Goal: Task Accomplishment & Management: Manage account settings

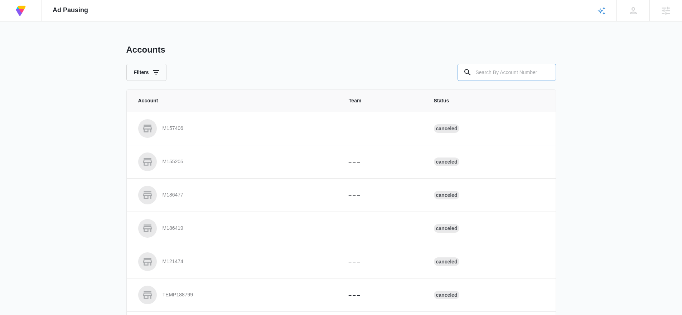
click at [505, 76] on input "text" at bounding box center [506, 72] width 98 height 17
click at [515, 71] on input "text" at bounding box center [506, 72] width 98 height 17
paste input "M314076"
type input "M314076"
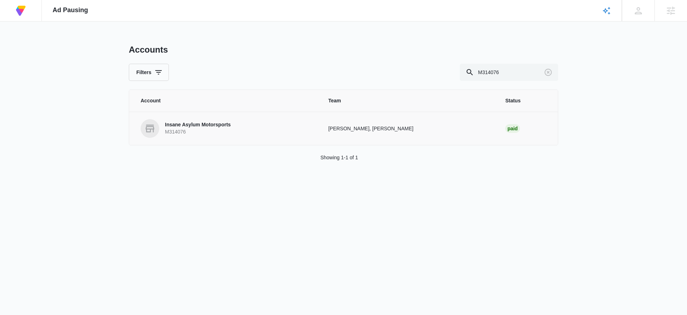
click at [189, 128] on p "Insane Asylum Motorsports" at bounding box center [198, 124] width 66 height 7
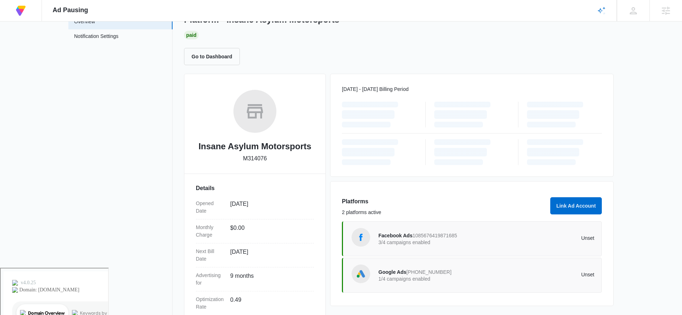
scroll to position [116, 0]
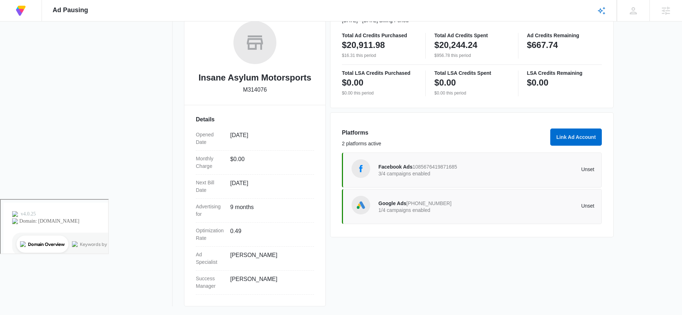
drag, startPoint x: 397, startPoint y: 166, endPoint x: 408, endPoint y: 169, distance: 11.1
click at [397, 166] on span "Facebook Ads" at bounding box center [395, 167] width 34 height 6
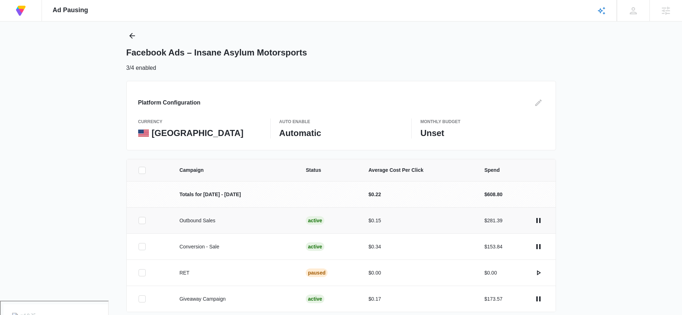
scroll to position [45, 0]
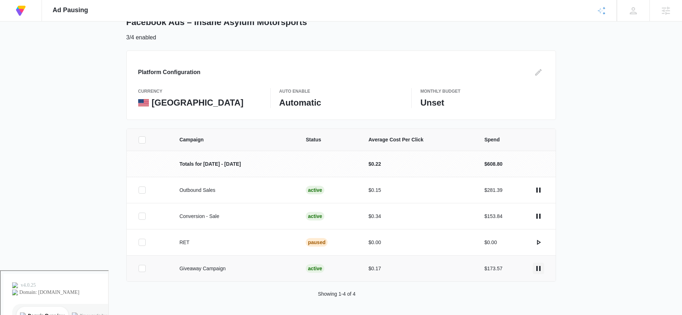
click at [541, 266] on icon "actions.pause" at bounding box center [538, 268] width 9 height 9
drag, startPoint x: 497, startPoint y: 264, endPoint x: 507, endPoint y: 279, distance: 17.5
click at [461, 271] on tr "Giveaway Campaign Paused $0.17 $173.57" at bounding box center [341, 268] width 429 height 26
drag, startPoint x: 496, startPoint y: 269, endPoint x: 444, endPoint y: 270, distance: 51.9
click at [450, 268] on tr "Giveaway Campaign Paused $0.17 $173.57" at bounding box center [341, 268] width 429 height 26
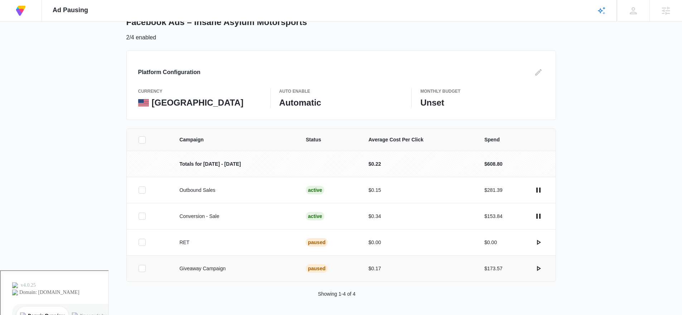
click at [615, 176] on div "Campaign Status Average Cost Per Click Spend Totals for Aug 1 - Aug 31 $0.22 $6…" at bounding box center [341, 222] width 682 height 187
click at [371, 218] on p "$0.34" at bounding box center [417, 217] width 99 height 8
drag, startPoint x: 379, startPoint y: 195, endPoint x: 364, endPoint y: 193, distance: 15.6
click at [360, 193] on td "$0.15" at bounding box center [418, 190] width 116 height 26
click at [601, 117] on div "At Volusion, we work hard to foster a great work environment where everyone fee…" at bounding box center [341, 112] width 682 height 315
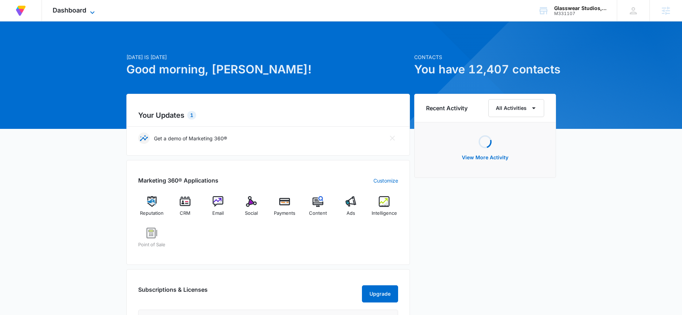
click at [82, 8] on span "Dashboard" at bounding box center [70, 10] width 34 height 8
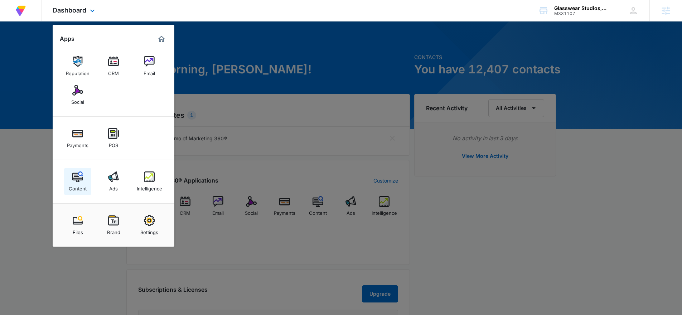
click at [80, 184] on div "Content" at bounding box center [78, 186] width 18 height 9
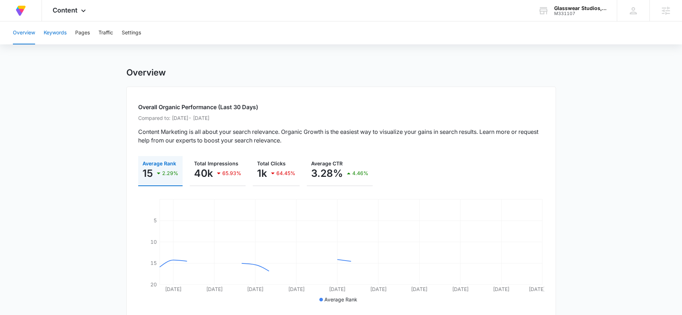
click at [50, 33] on button "Keywords" at bounding box center [55, 32] width 23 height 23
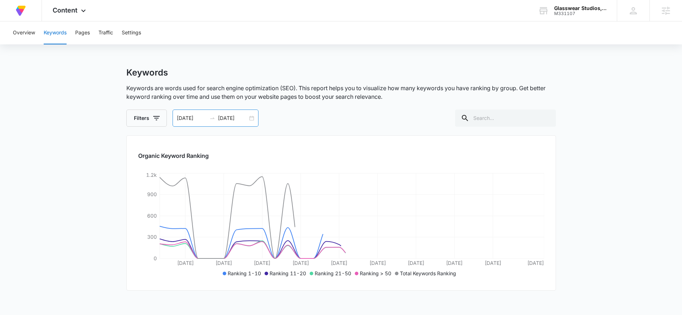
click at [247, 120] on input "[DATE]" at bounding box center [233, 118] width 30 height 8
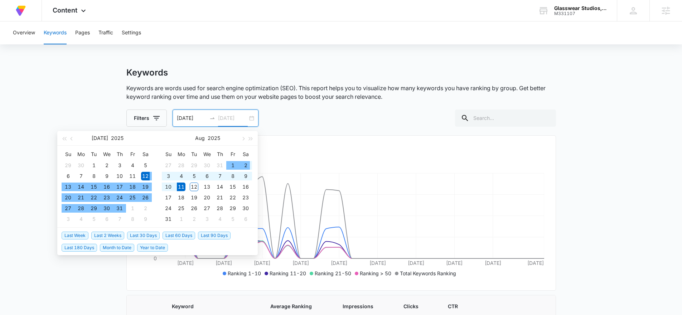
type input "[DATE]"
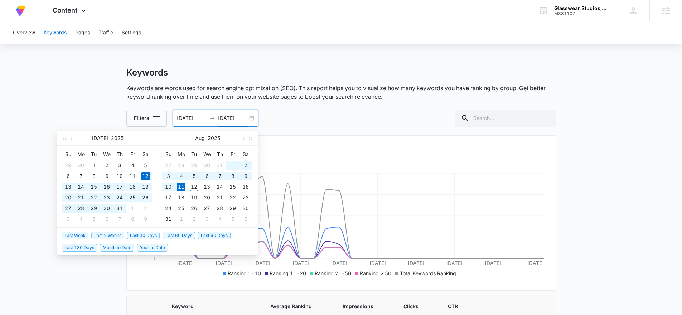
click at [187, 238] on span "Last 60 Days" at bounding box center [179, 236] width 33 height 8
type input "06/10/2025"
type input "08/09/2025"
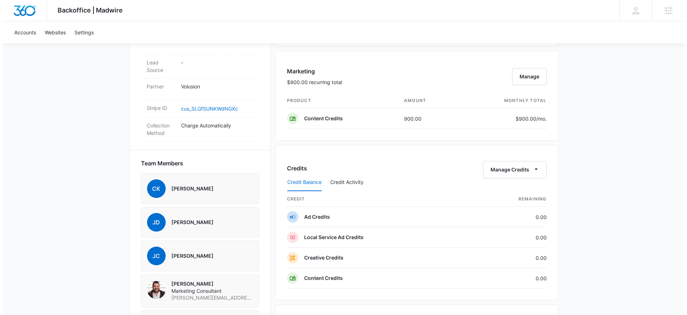
scroll to position [403, 0]
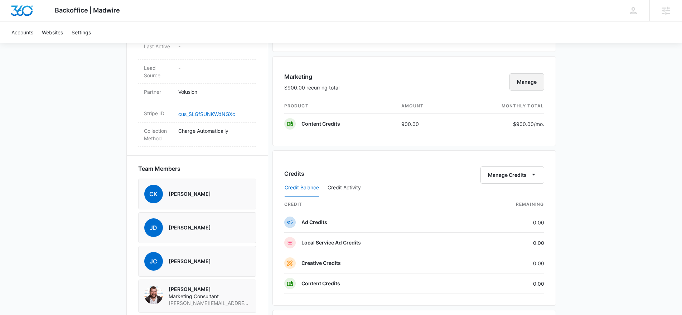
click at [519, 83] on button "Manage" at bounding box center [526, 81] width 35 height 17
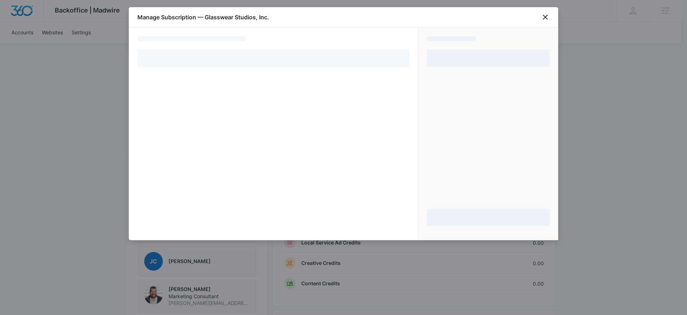
select select "pm_1RQa8aA4n8RTgNjUm7yXatc1"
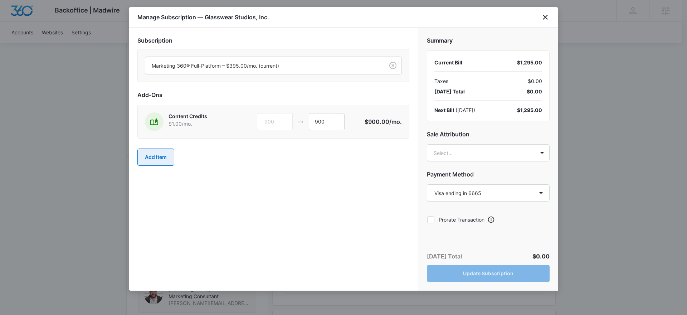
click at [166, 158] on button "Add Item" at bounding box center [155, 157] width 37 height 17
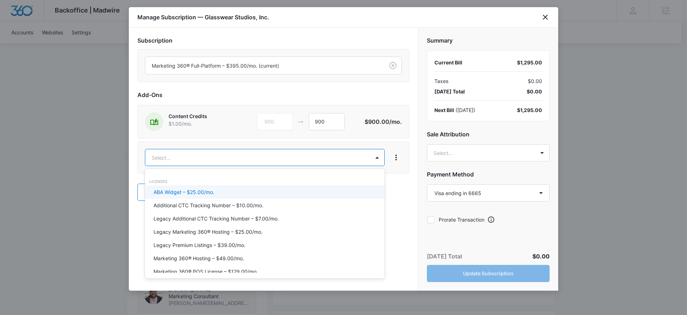
click at [173, 156] on body "Backoffice | Madwire Apps Settings Christian Kellogg Christian.Kellogg@madwire.…" at bounding box center [343, 108] width 687 height 1022
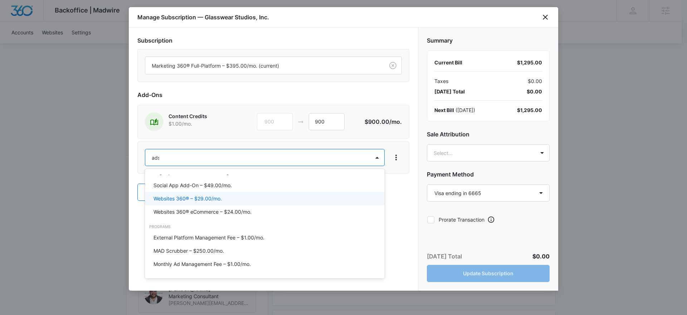
scroll to position [0, 0]
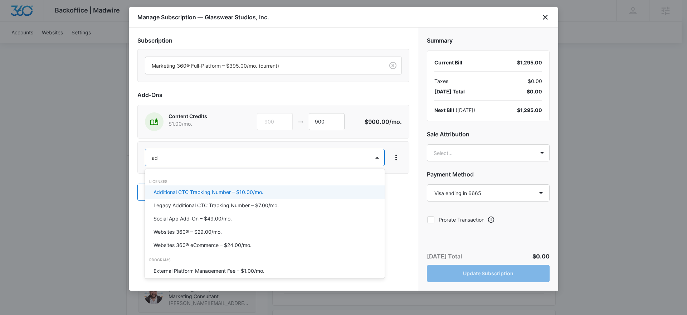
type input "ad c"
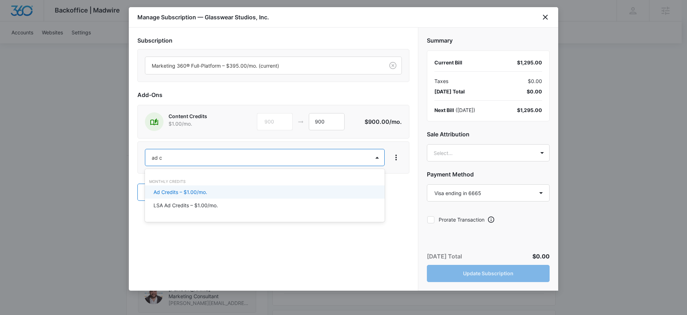
click at [193, 190] on p "Ad Credits – $1.00/mo." at bounding box center [181, 192] width 54 height 8
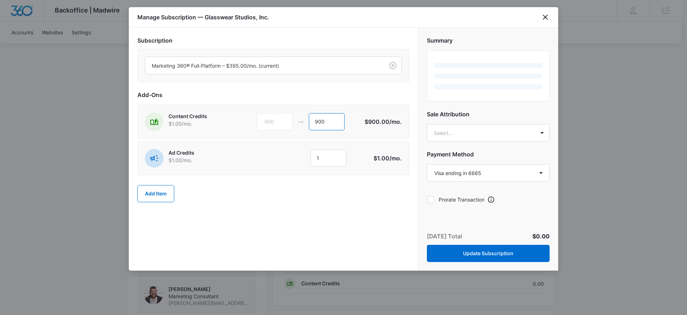
drag, startPoint x: 307, startPoint y: 119, endPoint x: 291, endPoint y: 120, distance: 16.1
click at [290, 120] on div "900 900" at bounding box center [311, 121] width 108 height 17
type input "0"
drag, startPoint x: 325, startPoint y: 158, endPoint x: 314, endPoint y: 153, distance: 12.7
click at [314, 154] on input "1" at bounding box center [329, 158] width 36 height 17
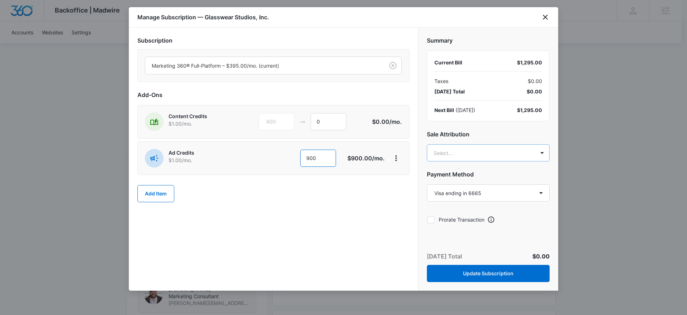
type input "900"
click at [476, 149] on body "Backoffice | Madwire Apps Settings Christian Kellogg Christian.Kellogg@madwire.…" at bounding box center [343, 108] width 687 height 1022
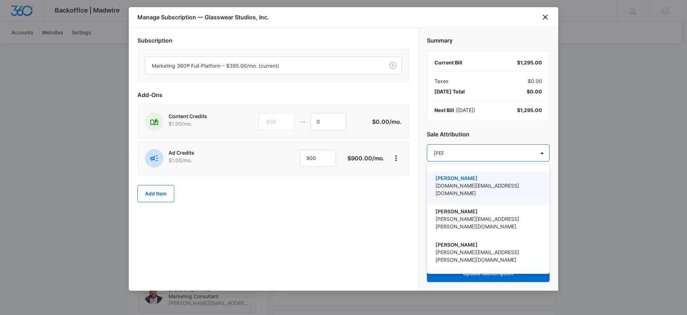
type input "christ"
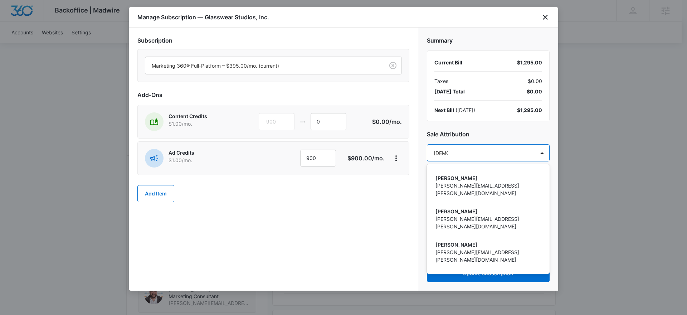
scroll to position [154, 0]
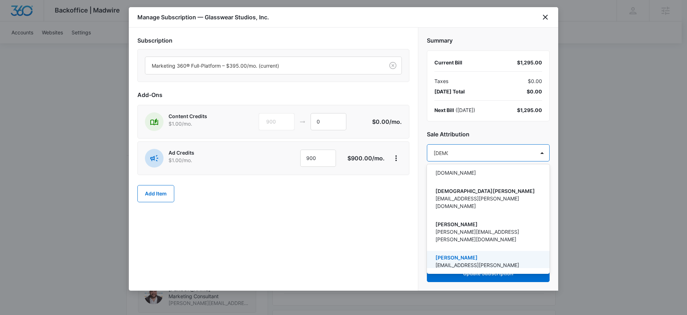
click at [501, 261] on p "[EMAIL_ADDRESS][PERSON_NAME][DOMAIN_NAME]" at bounding box center [488, 268] width 104 height 15
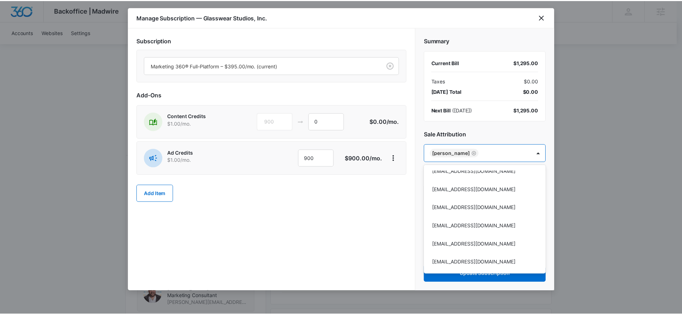
scroll to position [10886, 0]
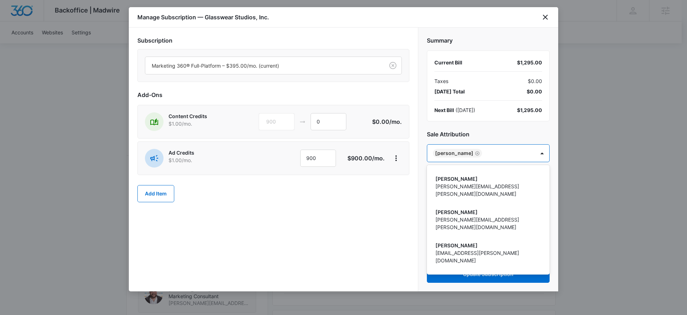
click at [379, 218] on div at bounding box center [343, 157] width 687 height 315
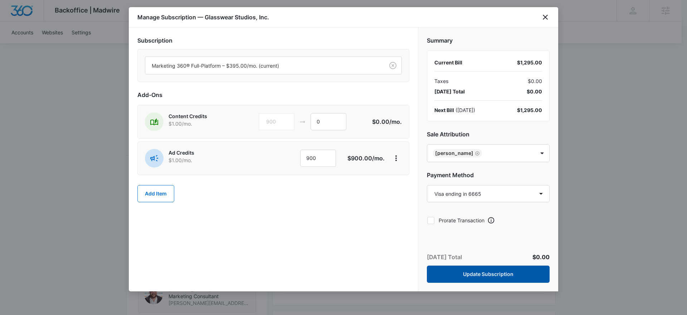
click at [480, 278] on button "Update Subscription" at bounding box center [488, 274] width 123 height 17
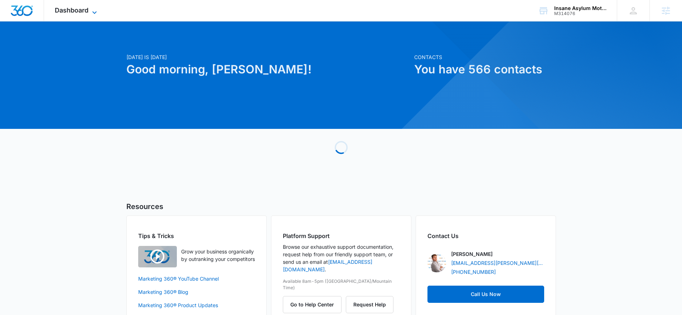
click at [72, 7] on span "Dashboard" at bounding box center [72, 10] width 34 height 8
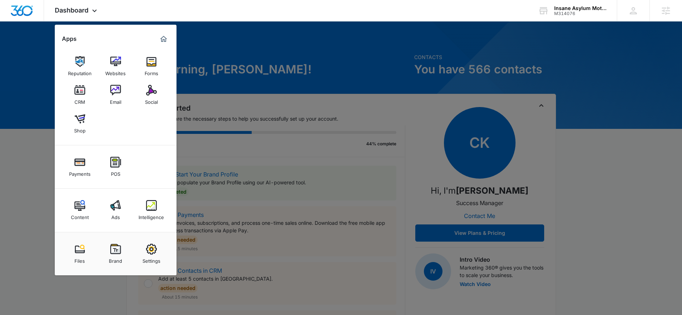
click at [112, 208] on img at bounding box center [115, 205] width 11 height 11
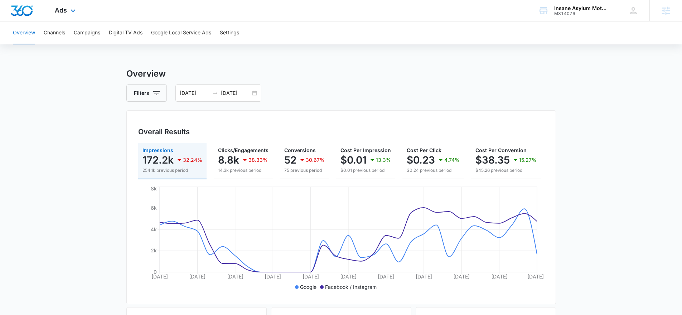
click at [80, 10] on div "Ads Apps Reputation Websites Forms CRM Email Social Shop Payments POS Content A…" at bounding box center [66, 10] width 44 height 21
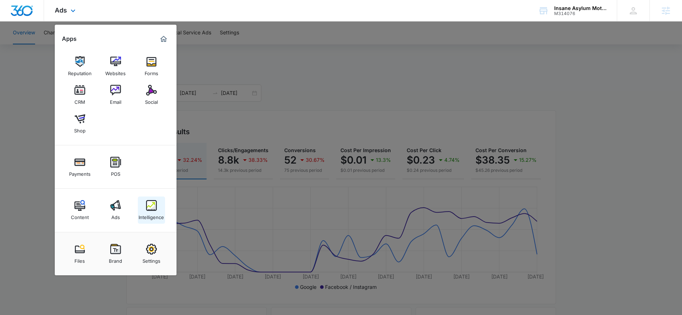
click at [149, 208] on img at bounding box center [151, 205] width 11 height 11
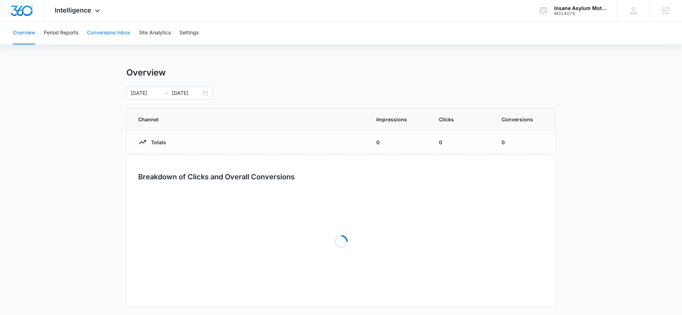
click at [93, 37] on button "Conversions Inbox" at bounding box center [108, 32] width 43 height 23
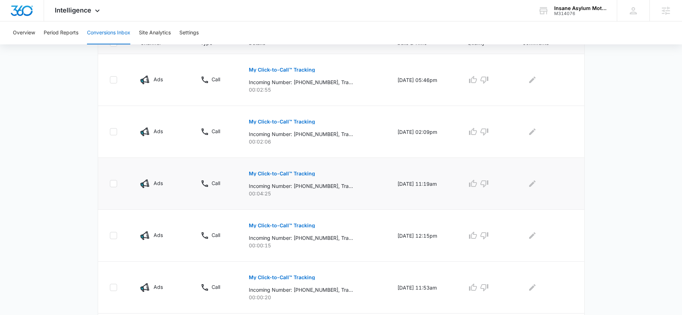
scroll to position [180, 0]
